Goal: Information Seeking & Learning: Learn about a topic

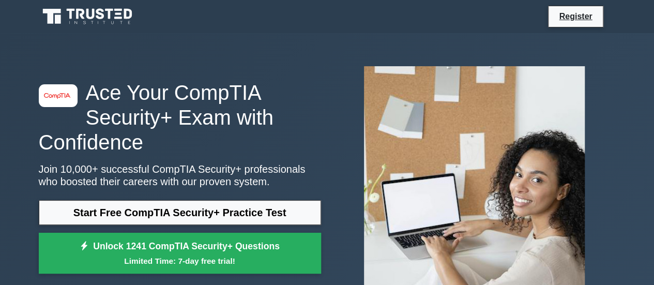
click at [164, 200] on div "image/svg+xml Ace Your CompTIA Security+ Exam with Confidence Join 10,000+ succ…" at bounding box center [180, 179] width 295 height 199
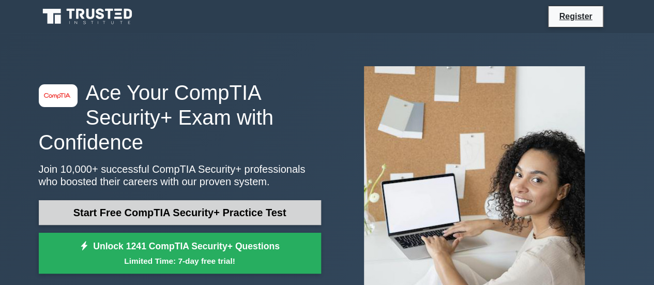
click at [158, 207] on link "Start Free CompTIA Security+ Practice Test" at bounding box center [180, 212] width 282 height 25
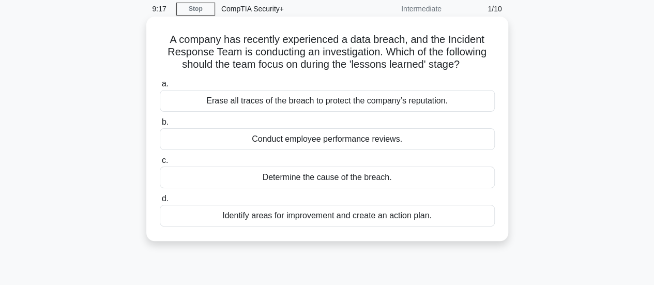
scroll to position [62, 0]
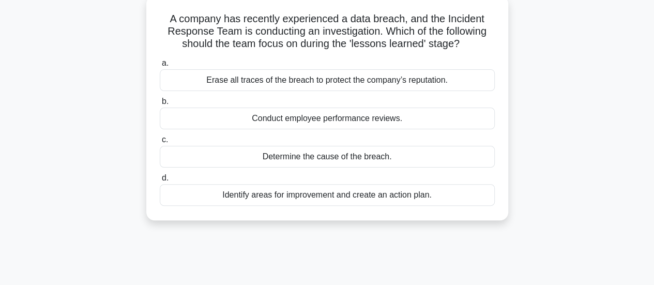
click at [315, 197] on div "Identify areas for improvement and create an action plan." at bounding box center [327, 195] width 335 height 22
click at [160, 181] on input "d. Identify areas for improvement and create an action plan." at bounding box center [160, 178] width 0 height 7
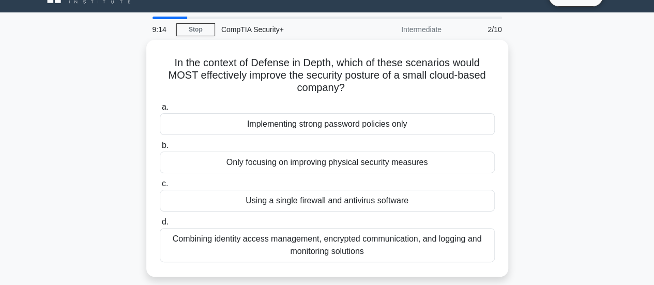
scroll to position [21, 0]
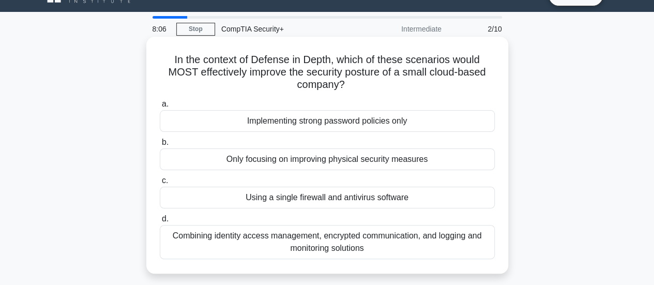
click at [364, 243] on div "Combining identity access management, encrypted communication, and logging and …" at bounding box center [327, 242] width 335 height 34
click at [160, 222] on input "d. Combining identity access management, encrypted communication, and logging a…" at bounding box center [160, 219] width 0 height 7
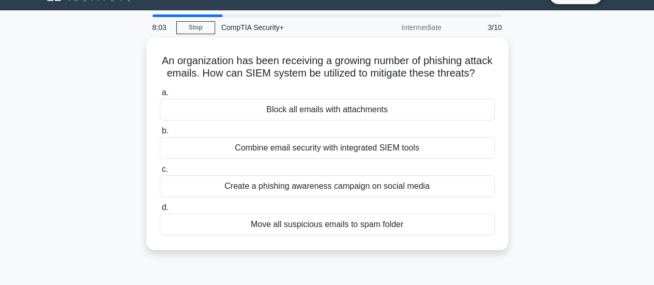
scroll to position [22, 0]
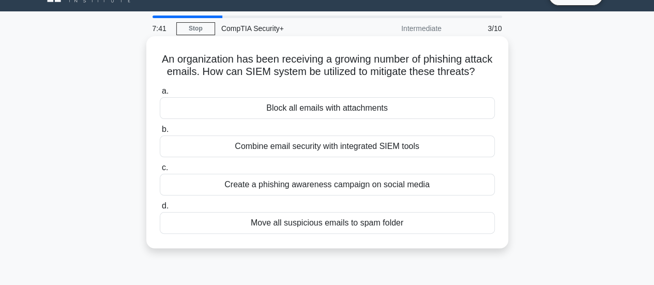
click at [374, 157] on div "Combine email security with integrated SIEM tools" at bounding box center [327, 146] width 335 height 22
click at [160, 133] on input "b. Combine email security with integrated SIEM tools" at bounding box center [160, 129] width 0 height 7
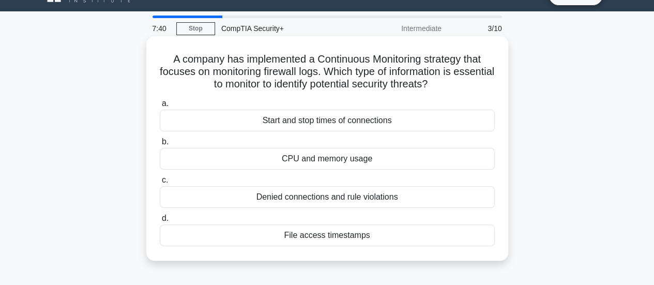
scroll to position [0, 0]
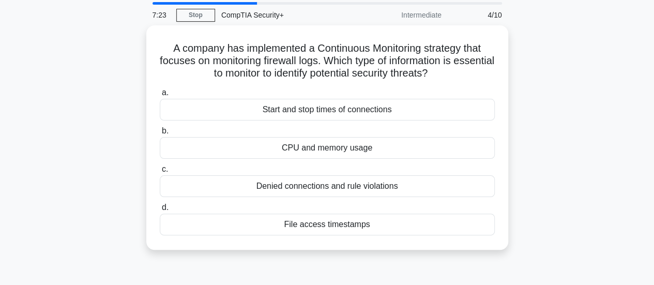
scroll to position [29, 0]
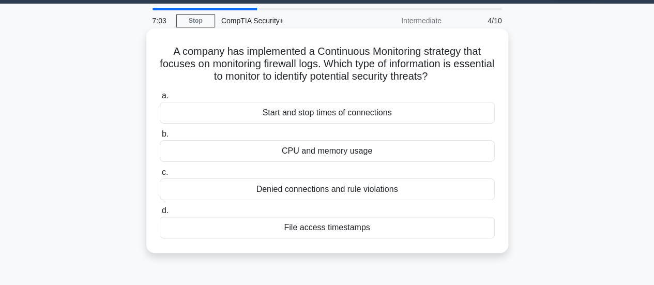
click at [372, 186] on div "Denied connections and rule violations" at bounding box center [327, 189] width 335 height 22
click at [160, 176] on input "c. Denied connections and rule violations" at bounding box center [160, 172] width 0 height 7
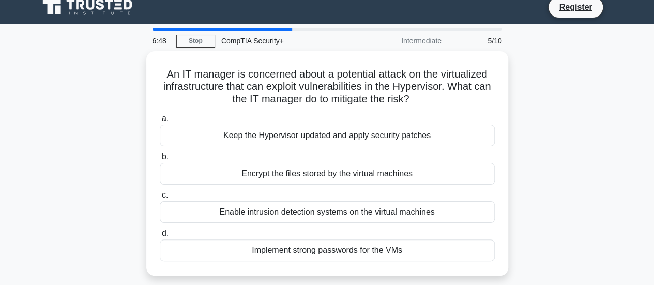
scroll to position [10, 0]
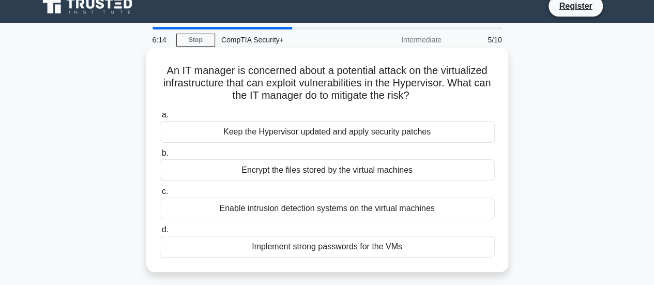
click at [313, 220] on div "a. Keep the Hypervisor updated and apply security patches b. Encrypt the files …" at bounding box center [327, 182] width 347 height 153
click at [309, 212] on div "Enable intrusion detection systems on the virtual machines" at bounding box center [327, 208] width 335 height 22
click at [160, 195] on input "c. Enable intrusion detection systems on the virtual machines" at bounding box center [160, 191] width 0 height 7
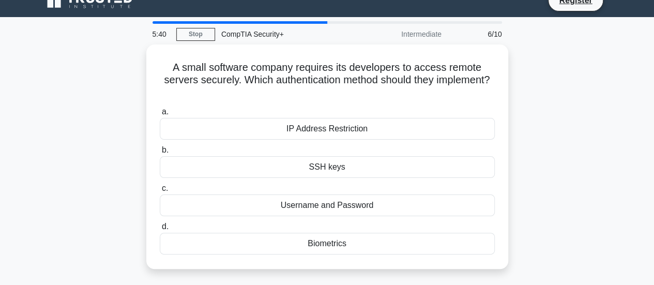
scroll to position [17, 0]
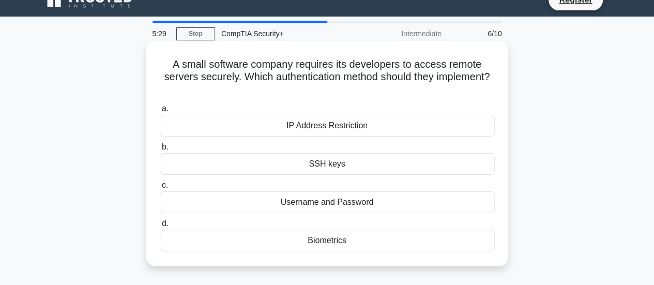
click at [339, 237] on div "Biometrics" at bounding box center [327, 241] width 335 height 22
click at [160, 227] on input "d. Biometrics" at bounding box center [160, 223] width 0 height 7
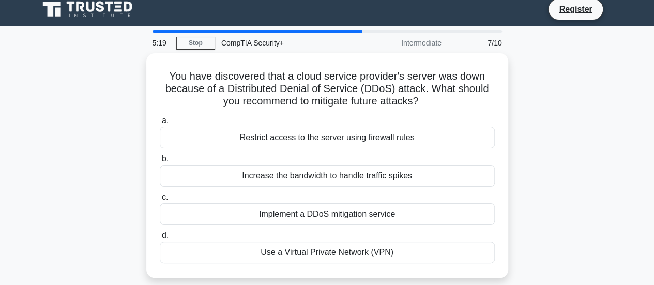
scroll to position [9, 0]
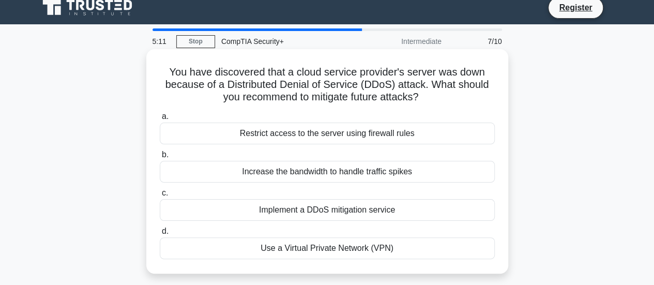
click at [365, 248] on div "Use a Virtual Private Network (VPN)" at bounding box center [327, 248] width 335 height 22
click at [160, 235] on input "d. Use a Virtual Private Network (VPN)" at bounding box center [160, 231] width 0 height 7
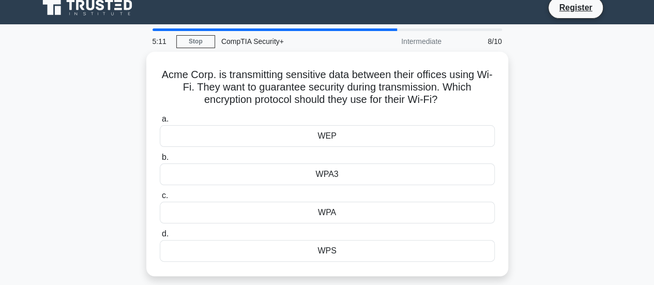
scroll to position [0, 0]
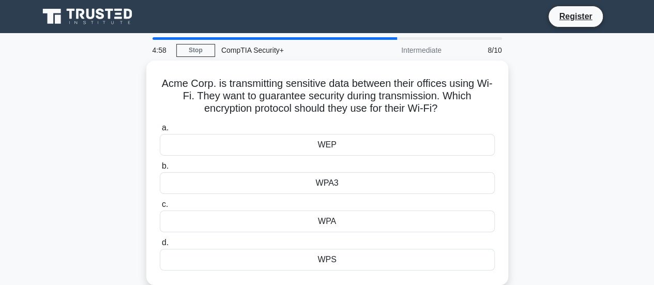
drag, startPoint x: 643, startPoint y: 91, endPoint x: 644, endPoint y: 97, distance: 5.3
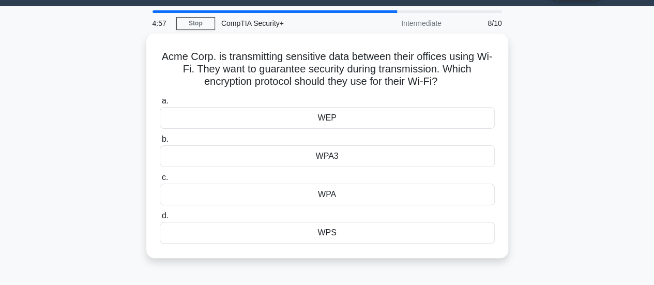
scroll to position [30, 0]
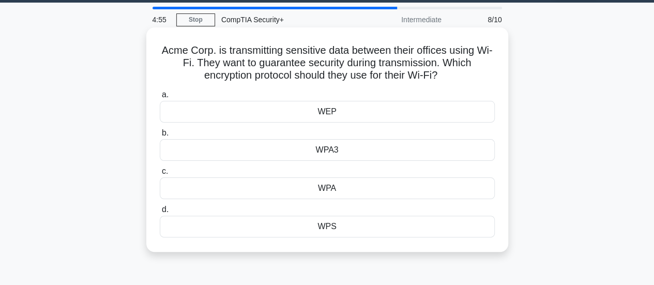
click at [340, 148] on div "WPA3" at bounding box center [327, 150] width 335 height 22
click at [160, 136] on input "b. WPA3" at bounding box center [160, 133] width 0 height 7
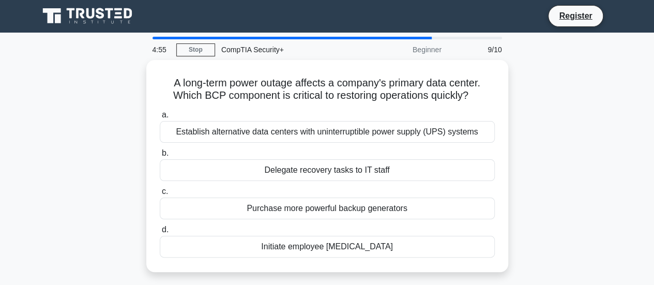
scroll to position [0, 0]
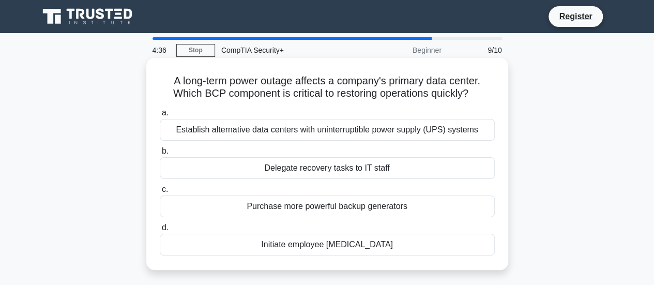
click at [343, 128] on div "Establish alternative data centers with uninterruptible power supply (UPS) syst…" at bounding box center [327, 130] width 335 height 22
click at [160, 116] on input "a. Establish alternative data centers with uninterruptible power supply (UPS) s…" at bounding box center [160, 113] width 0 height 7
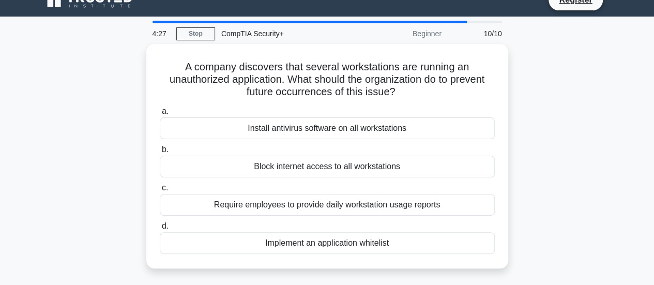
scroll to position [18, 0]
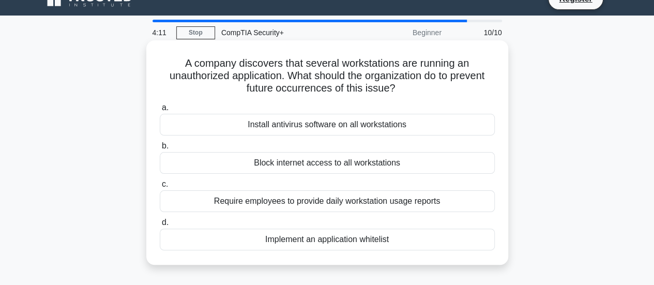
click at [347, 135] on div "Install antivirus software on all workstations" at bounding box center [327, 125] width 335 height 22
click at [160, 111] on input "a. Install antivirus software on all workstations" at bounding box center [160, 107] width 0 height 7
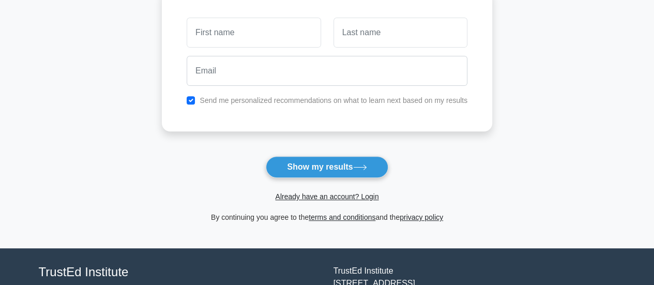
scroll to position [156, 0]
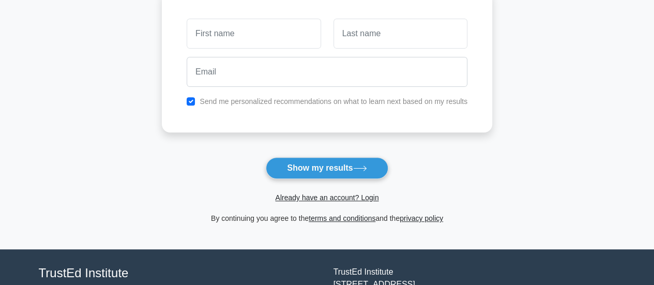
click at [342, 182] on div "Already have an account? Login" at bounding box center [327, 191] width 330 height 25
